Goal: Task Accomplishment & Management: Manage account settings

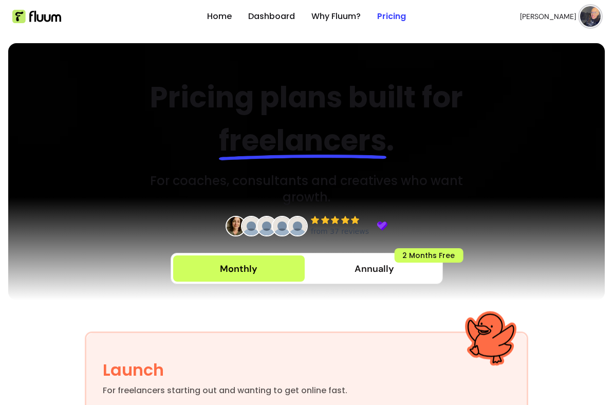
click at [290, 19] on ul "Home Dashboard Why Fluum? Pricing" at bounding box center [306, 16] width 199 height 33
click at [266, 20] on link "Dashboard" at bounding box center [271, 16] width 47 height 12
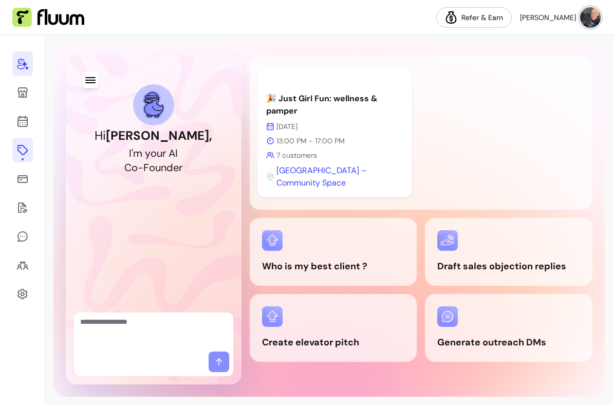
click at [25, 155] on icon at bounding box center [22, 150] width 12 height 12
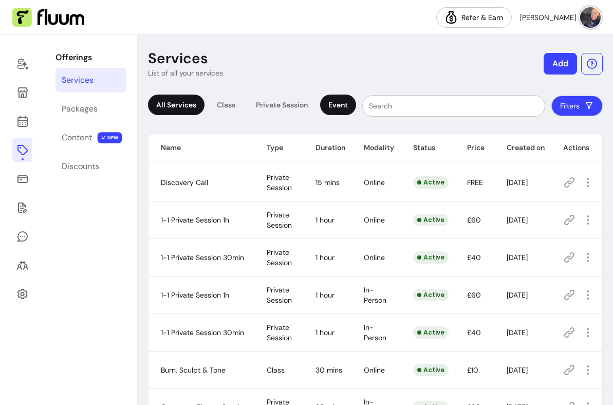
click at [340, 98] on div "Event" at bounding box center [338, 105] width 36 height 21
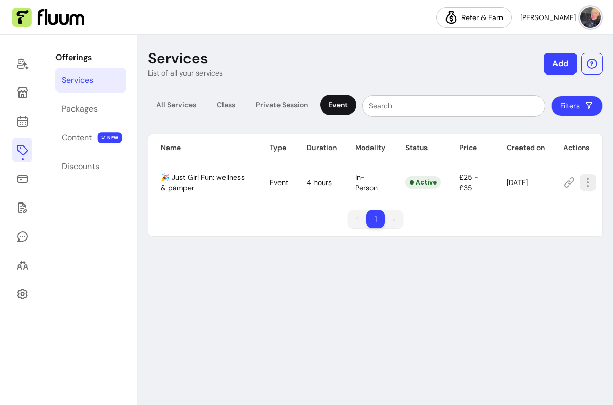
click at [592, 179] on icon "button" at bounding box center [588, 182] width 12 height 12
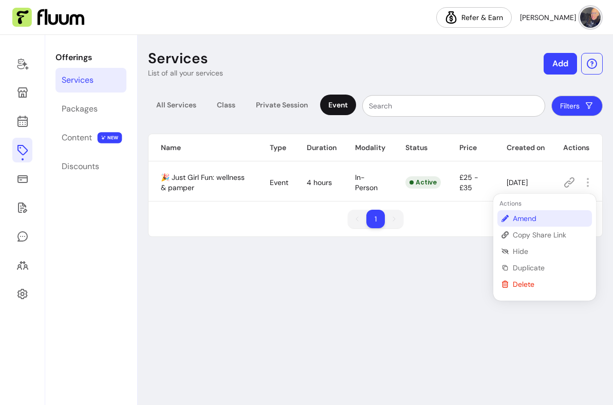
click at [532, 217] on span "Amend" at bounding box center [550, 218] width 75 height 10
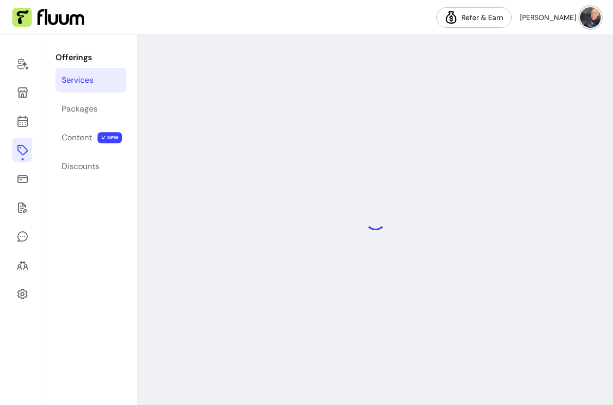
select select "**********"
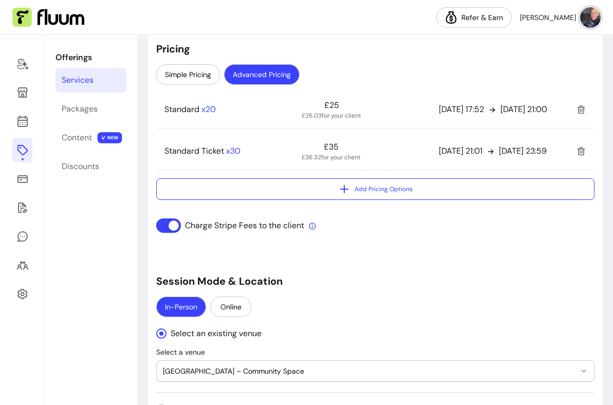
scroll to position [829, 0]
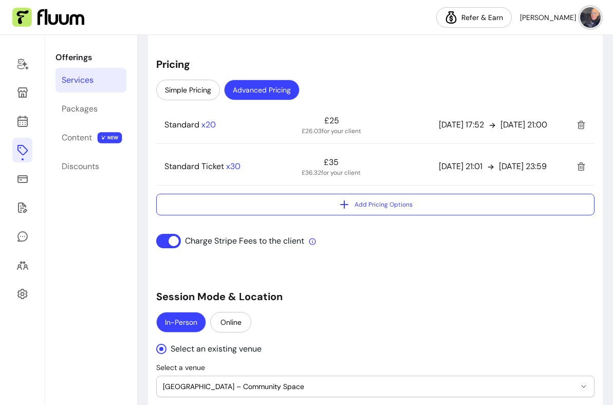
click at [498, 144] on div "Standard x 20 £25 £26.03 for your client [DATE] 17:52 [DATE] 21:00" at bounding box center [375, 126] width 438 height 33
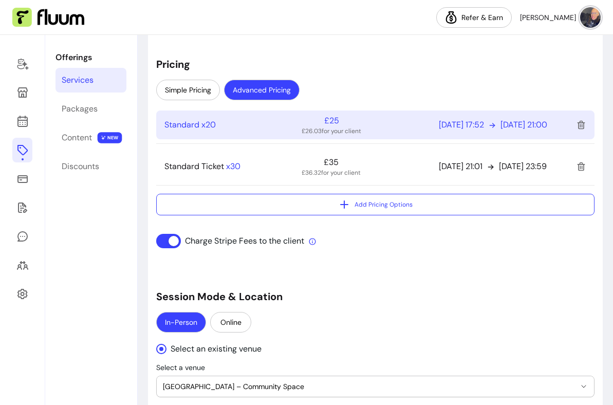
click at [495, 131] on div "[DATE] 17:52 [DATE] 21:00" at bounding box center [503, 125] width 129 height 12
select select "***"
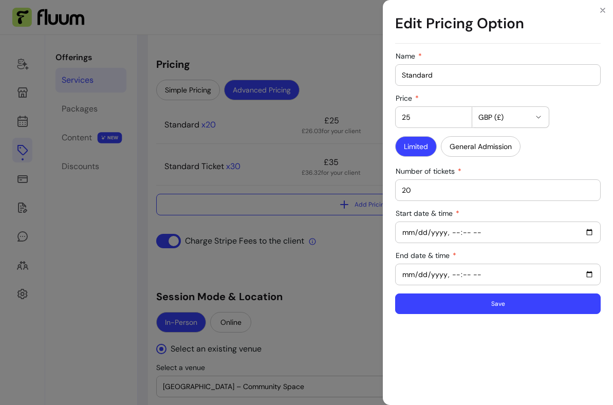
click at [407, 274] on input "End date & time" at bounding box center [498, 274] width 192 height 11
type input "[DATE]T21:00"
click at [440, 301] on button "Save" at bounding box center [498, 303] width 206 height 21
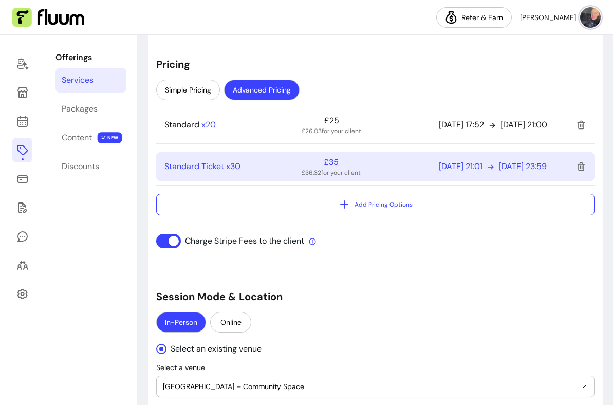
click at [481, 171] on p "[DATE] 21:01" at bounding box center [461, 166] width 44 height 12
select select "***"
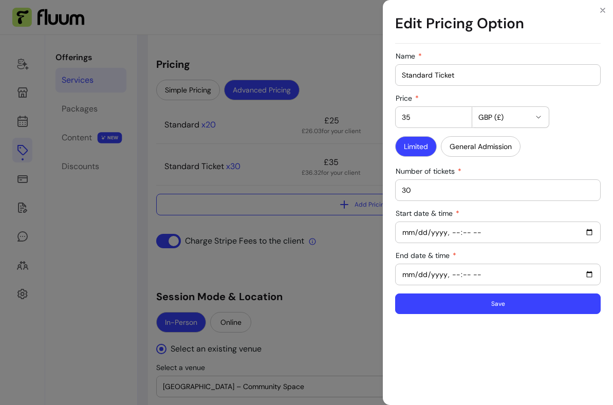
click at [406, 273] on input "End date & time" at bounding box center [498, 274] width 192 height 11
click at [402, 233] on input "Start date & time" at bounding box center [498, 232] width 192 height 11
type input "[DATE]T21:01"
click at [433, 302] on button "Save" at bounding box center [497, 304] width 199 height 20
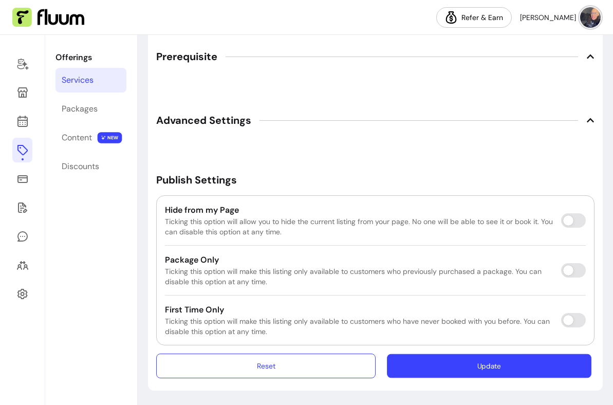
click at [439, 370] on button "Update" at bounding box center [489, 366] width 204 height 24
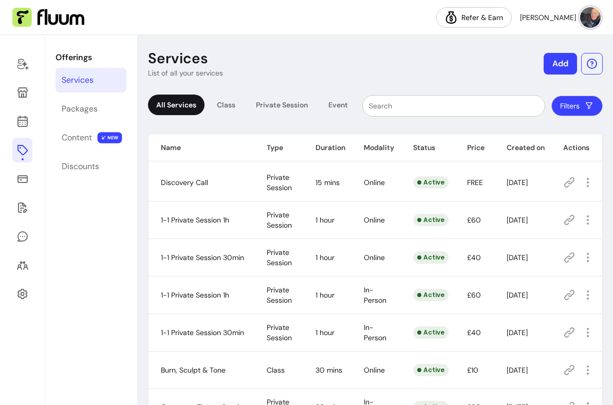
click at [587, 9] on div "All fresh! Your service has been updated 🌟" at bounding box center [522, 33] width 164 height 51
click at [591, 20] on img at bounding box center [590, 17] width 21 height 21
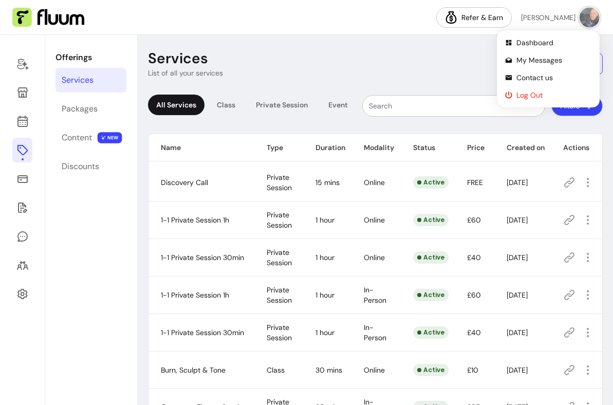
click at [549, 91] on span "Log Out" at bounding box center [553, 95] width 75 height 10
